Goal: Register for event/course

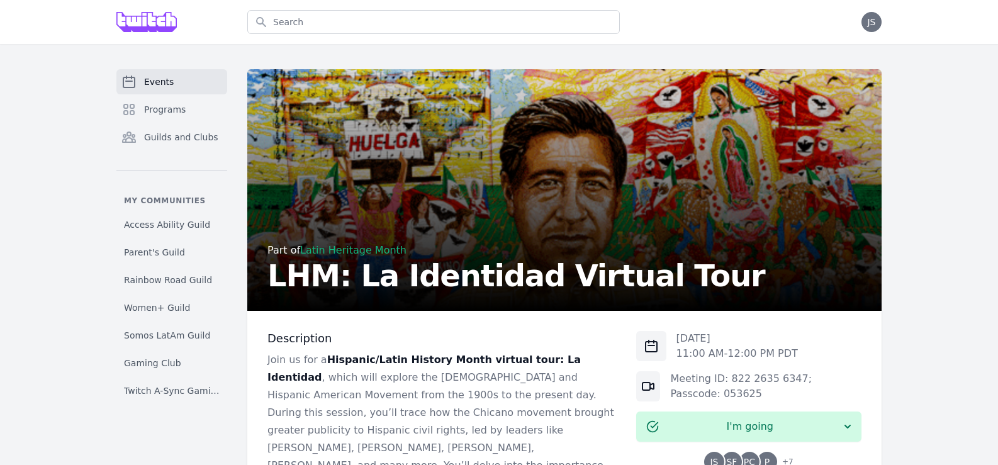
scroll to position [125, 0]
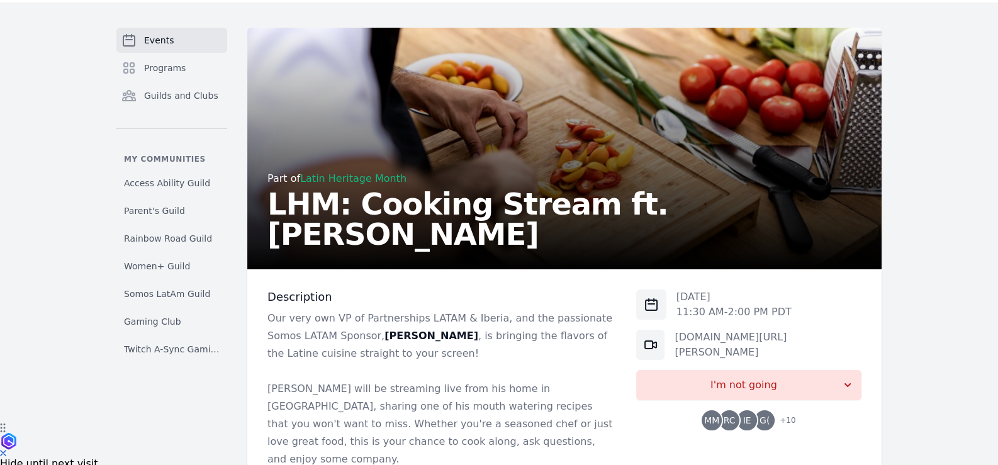
scroll to position [62, 0]
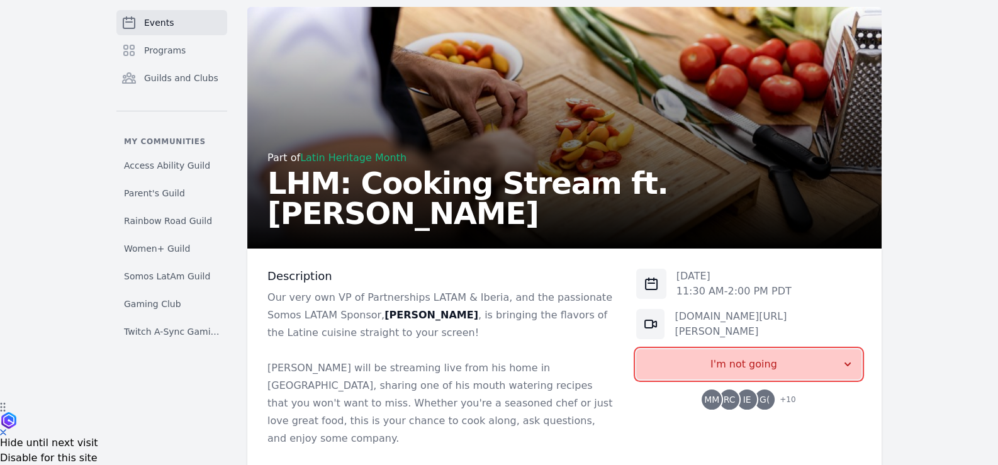
click at [791, 364] on span "I'm not going" at bounding box center [743, 364] width 195 height 15
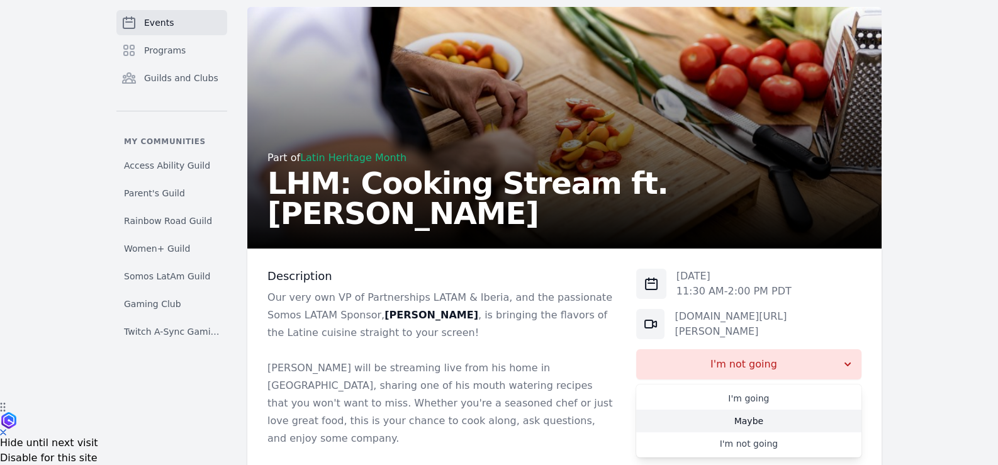
click at [756, 419] on link "Maybe" at bounding box center [748, 421] width 225 height 23
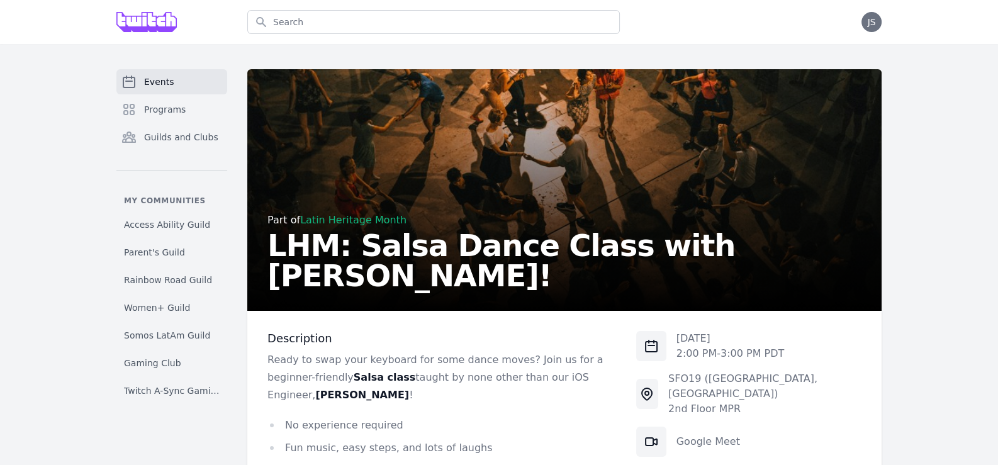
scroll to position [189, 0]
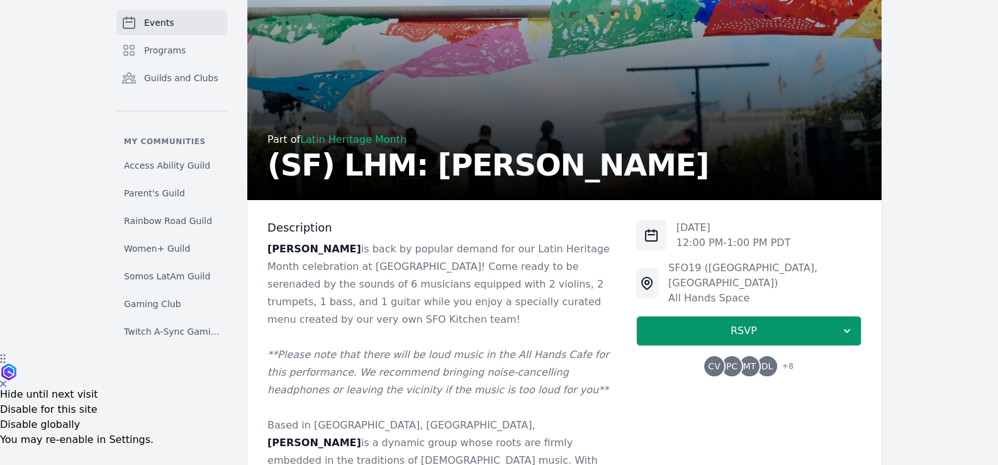
scroll to position [125, 0]
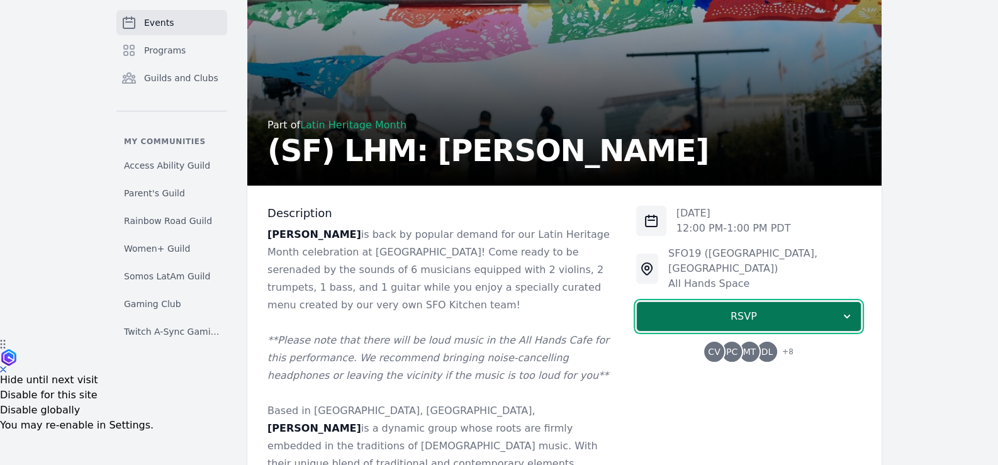
click at [729, 309] on span "RSVP" at bounding box center [744, 316] width 194 height 15
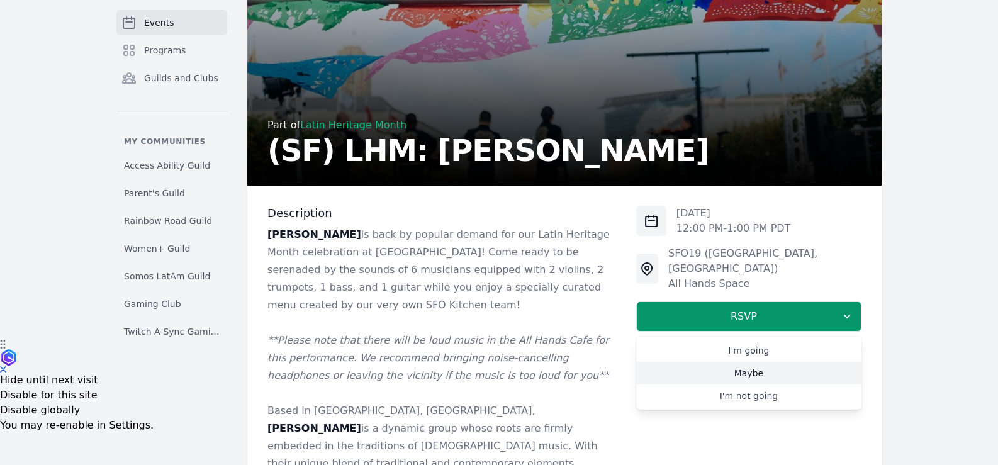
click at [736, 362] on link "Maybe" at bounding box center [748, 373] width 225 height 23
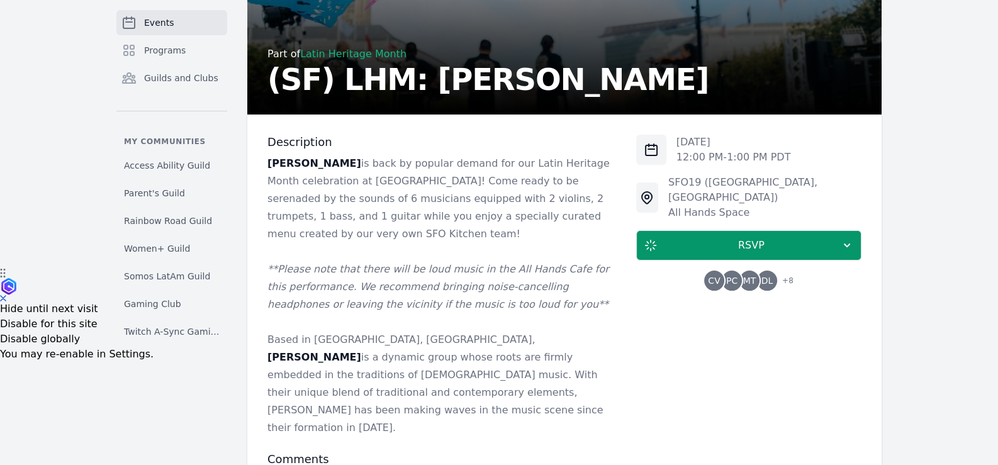
scroll to position [251, 0]
